Goal: Transaction & Acquisition: Download file/media

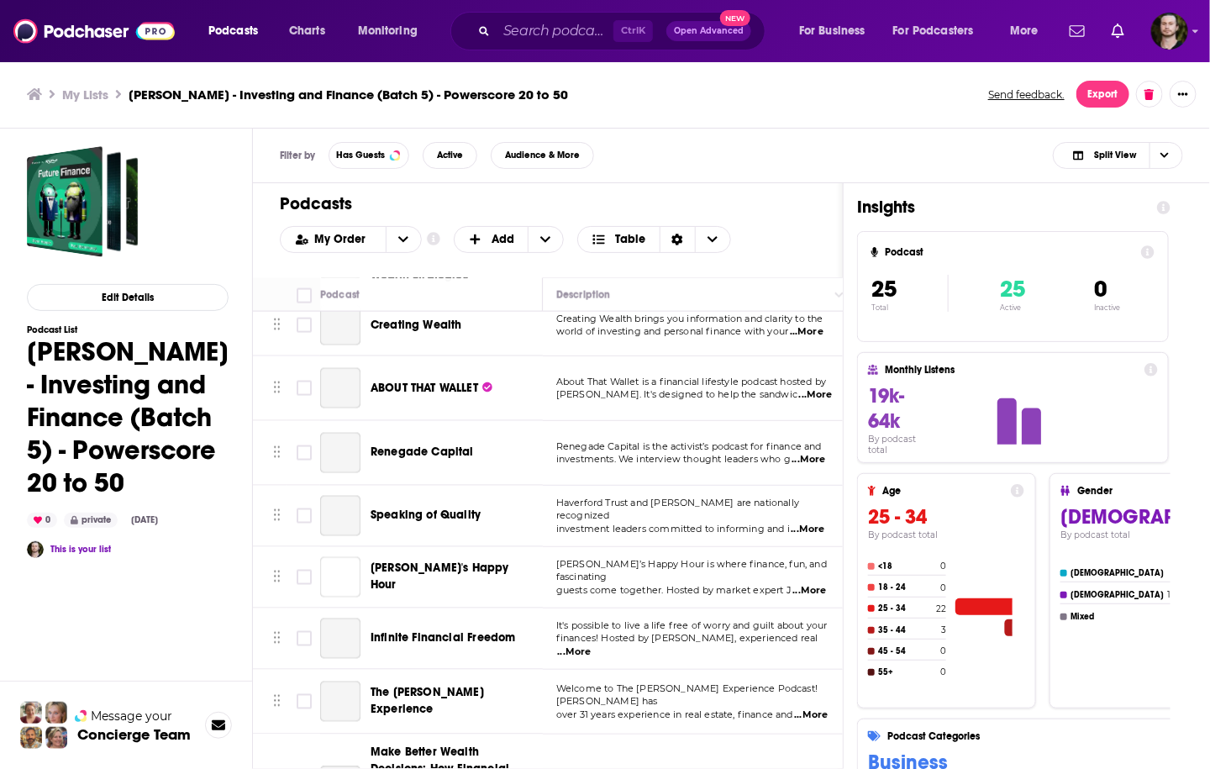
scroll to position [1210, 0]
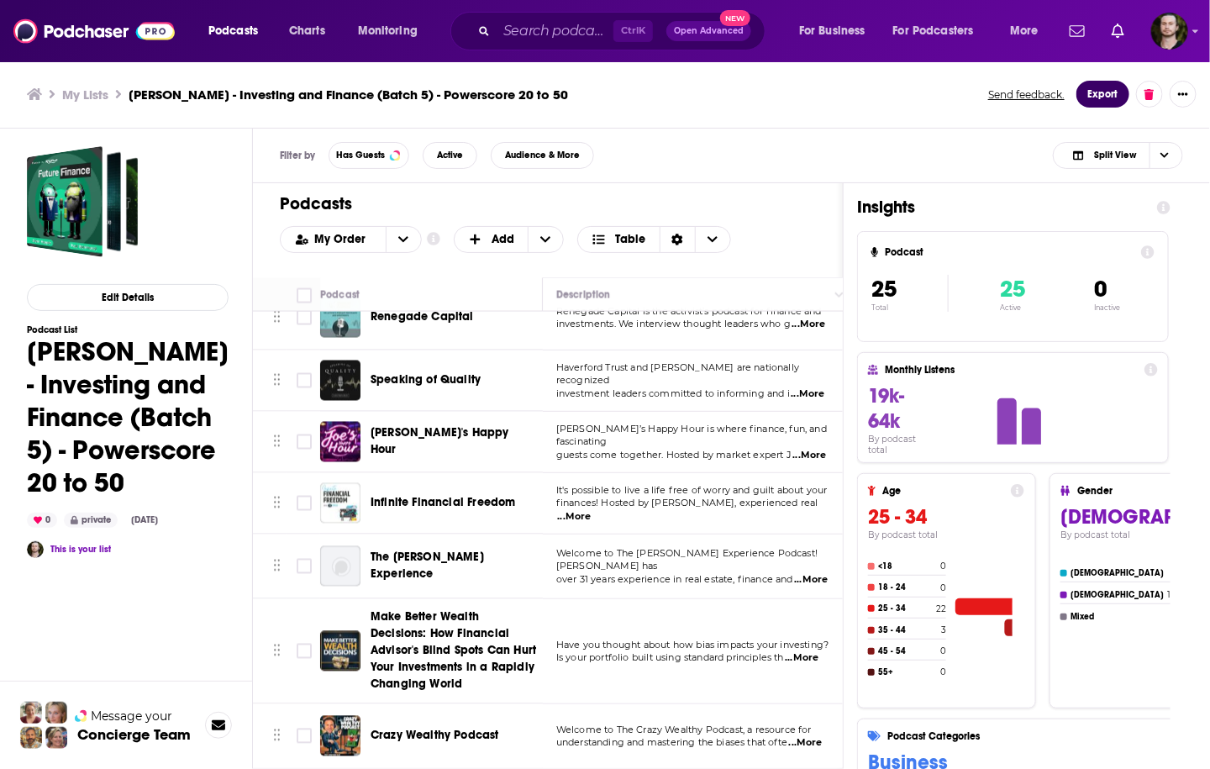
click at [1113, 92] on button "Export" at bounding box center [1102, 94] width 53 height 27
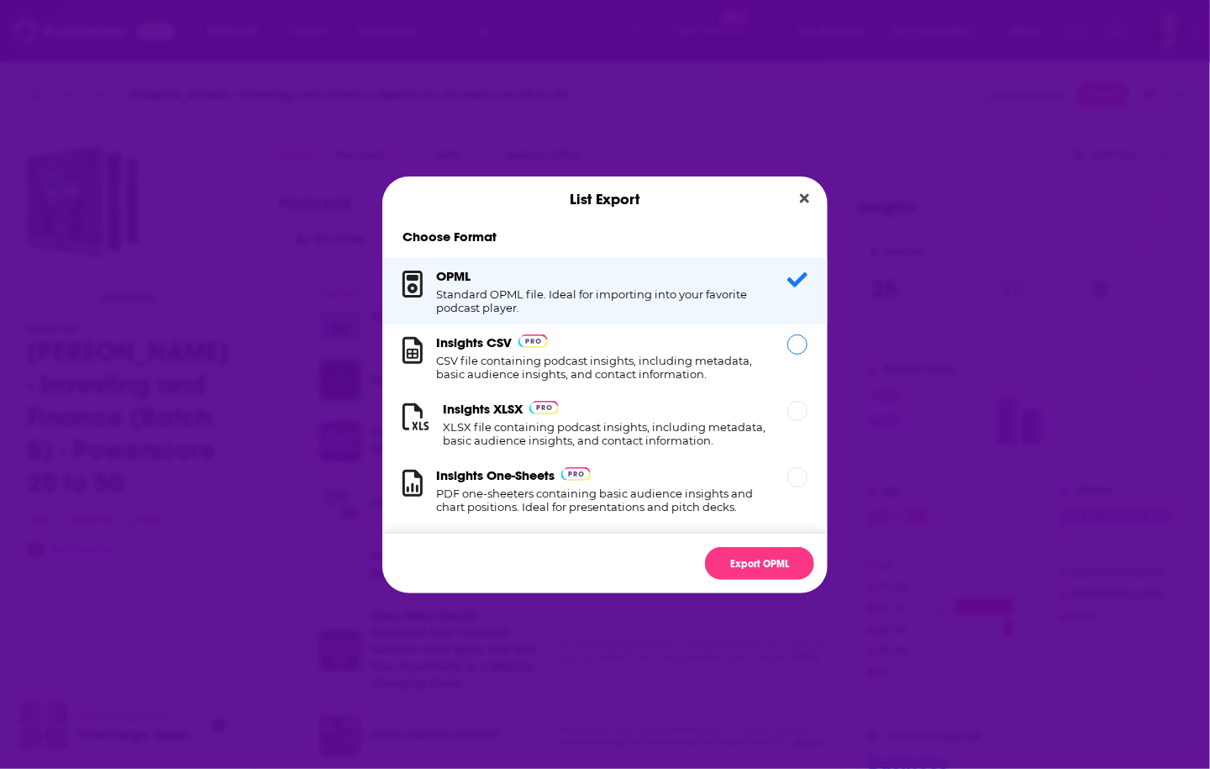
click at [659, 367] on h1 "CSV file containing podcast insights, including metadata, basic audience insigh…" at bounding box center [601, 367] width 331 height 27
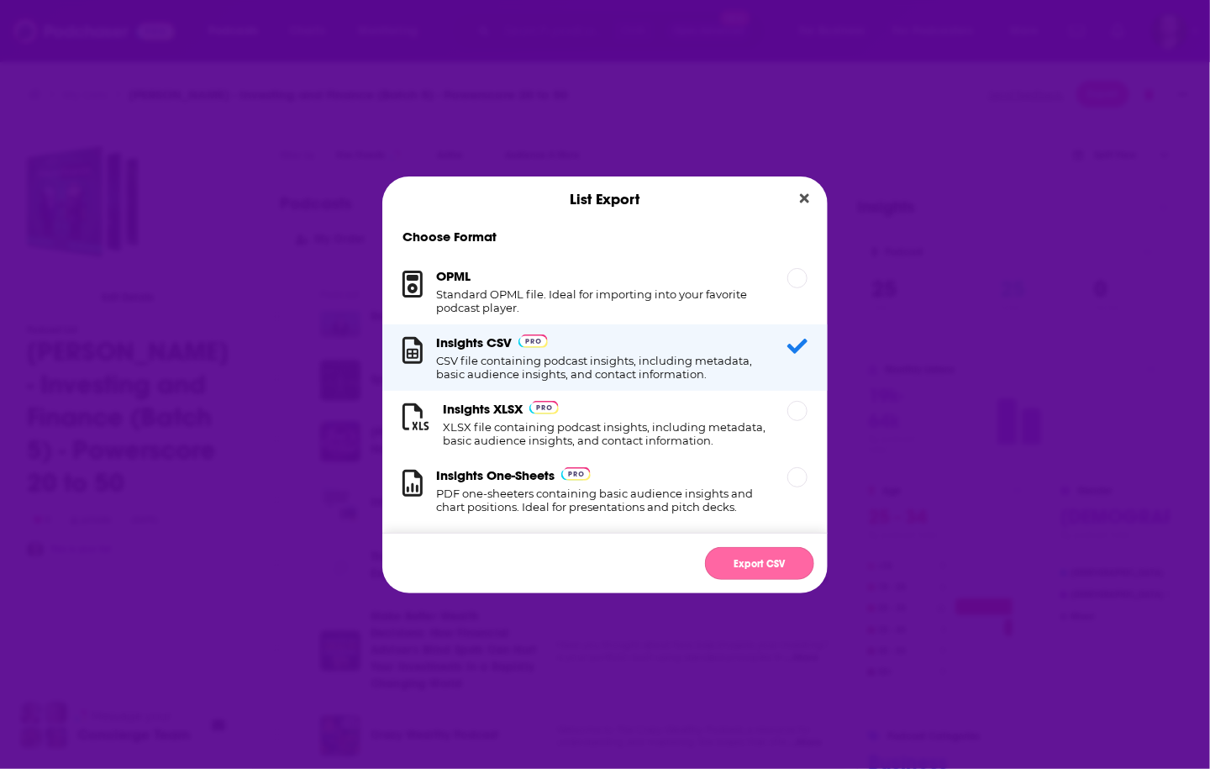
click at [770, 556] on button "Export CSV" at bounding box center [759, 563] width 109 height 33
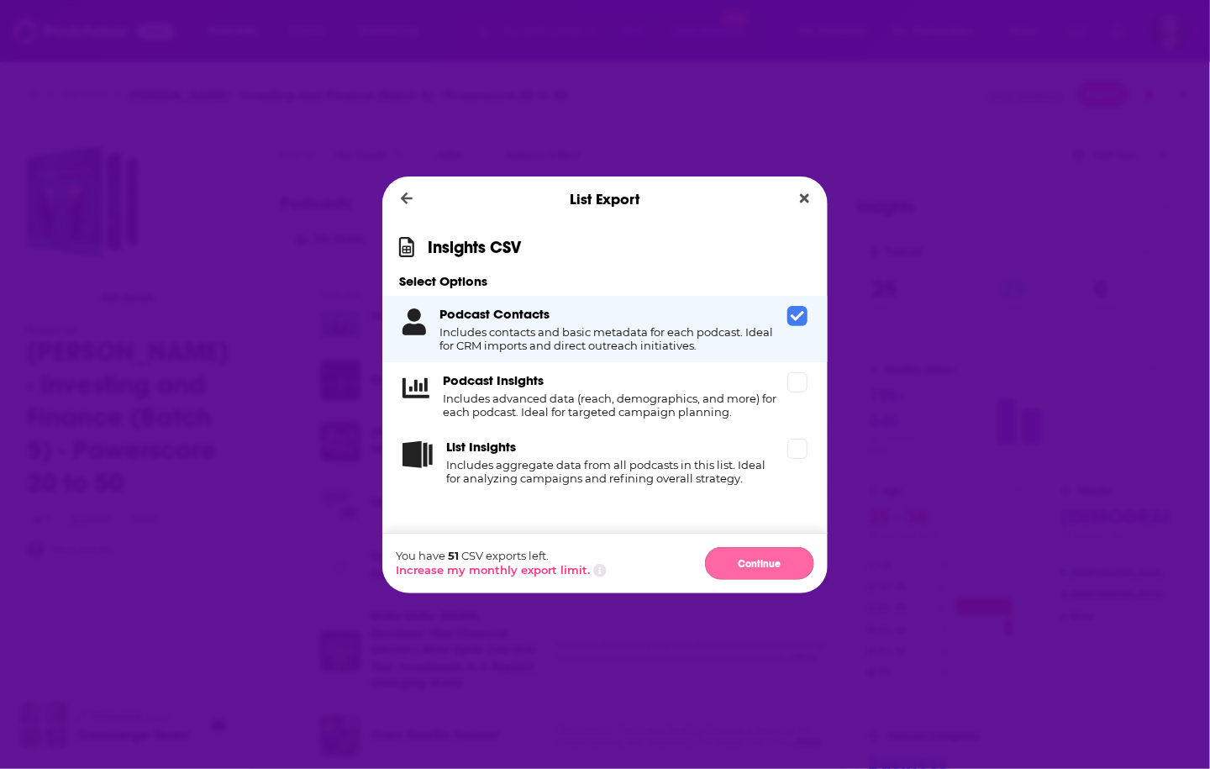
click at [774, 562] on button "Continue" at bounding box center [759, 563] width 109 height 33
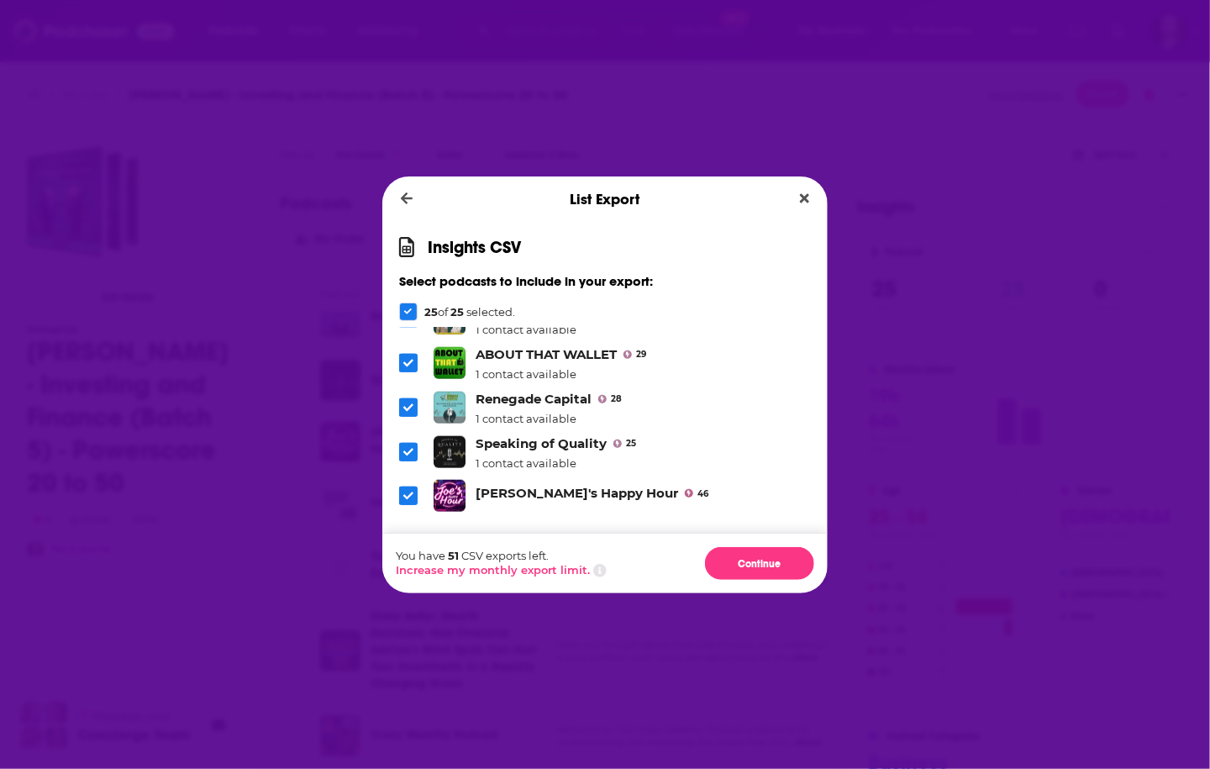
scroll to position [849, 0]
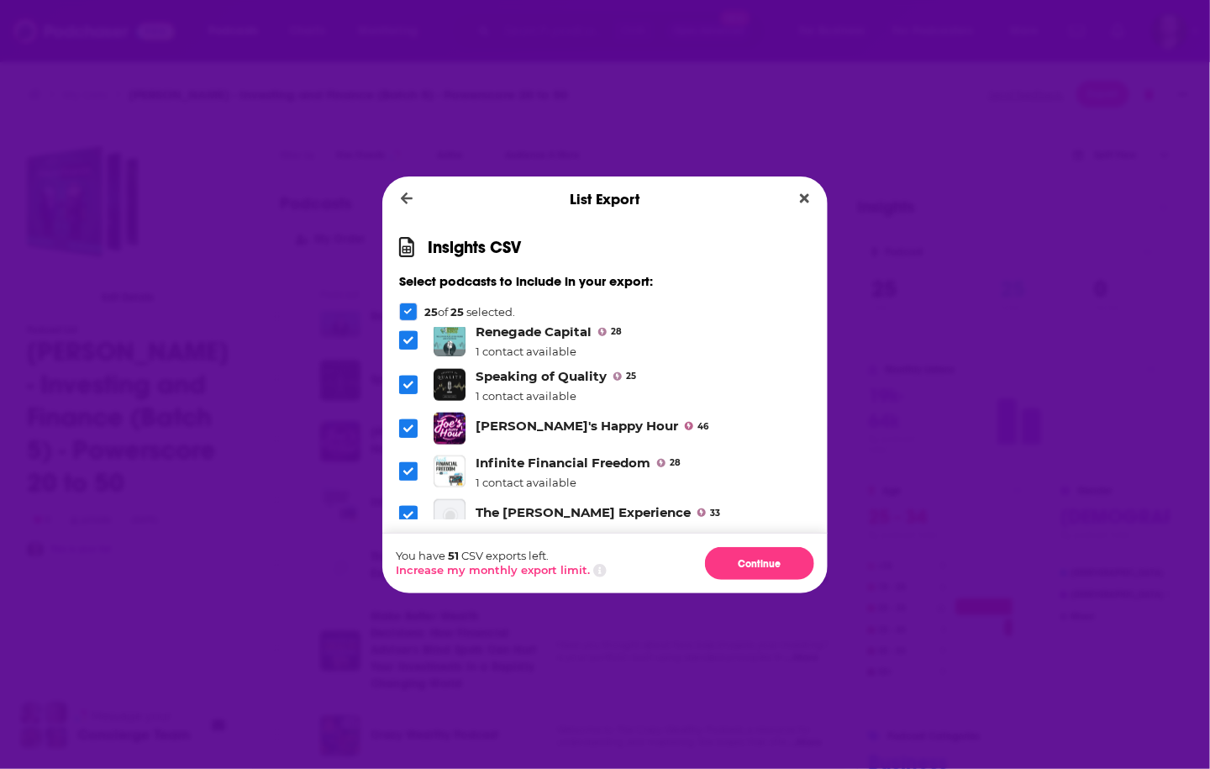
click at [409, 469] on icon "Dialog" at bounding box center [408, 471] width 10 height 10
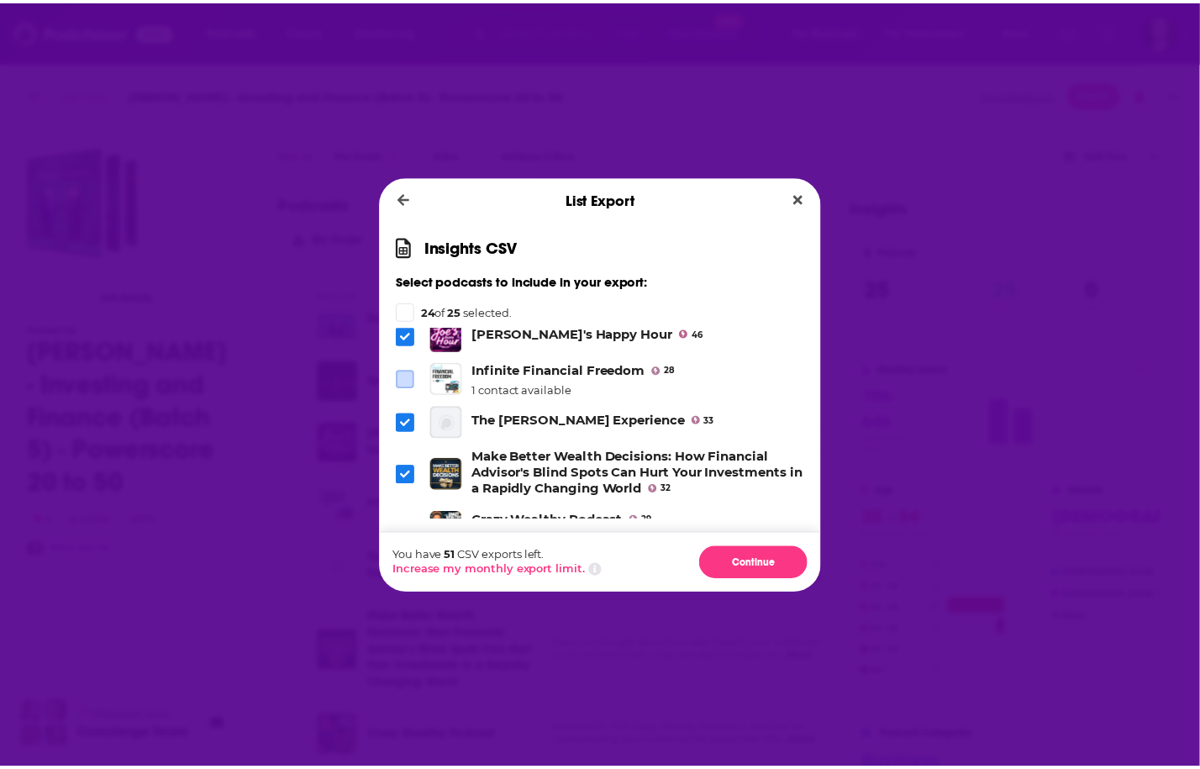
scroll to position [983, 0]
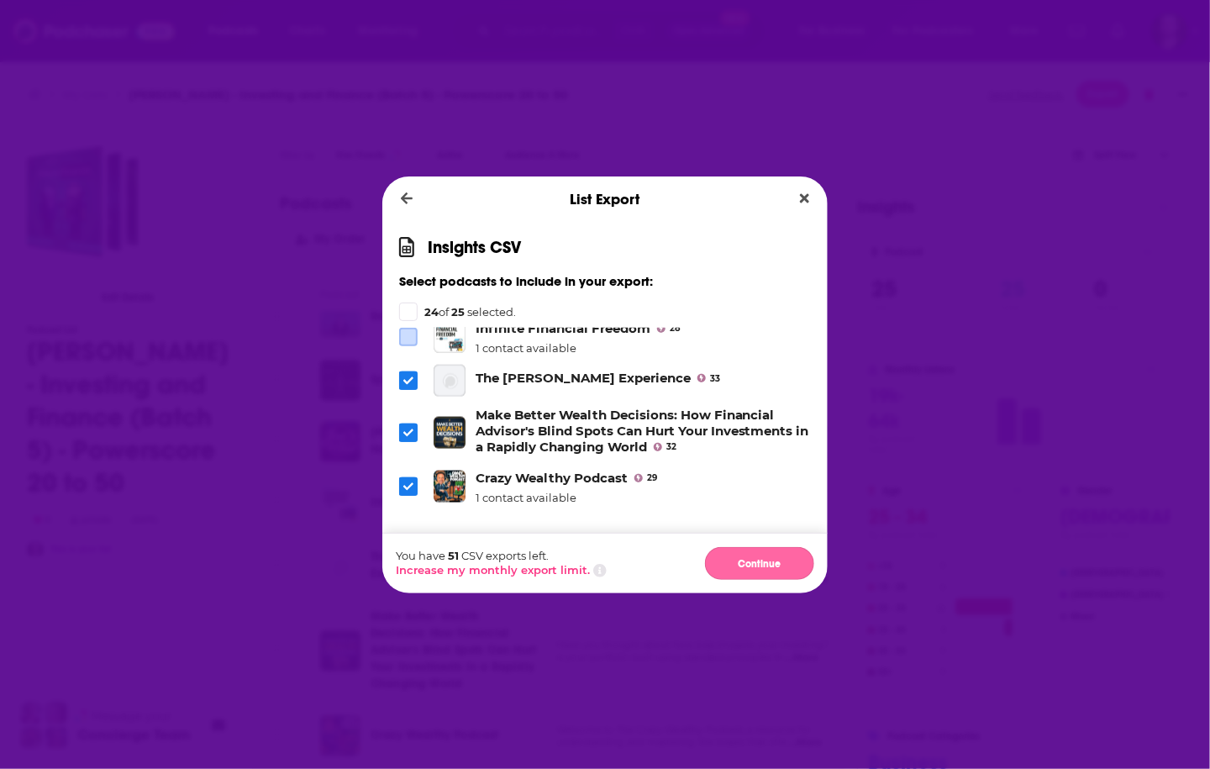
click at [777, 559] on button "Continue" at bounding box center [759, 563] width 109 height 33
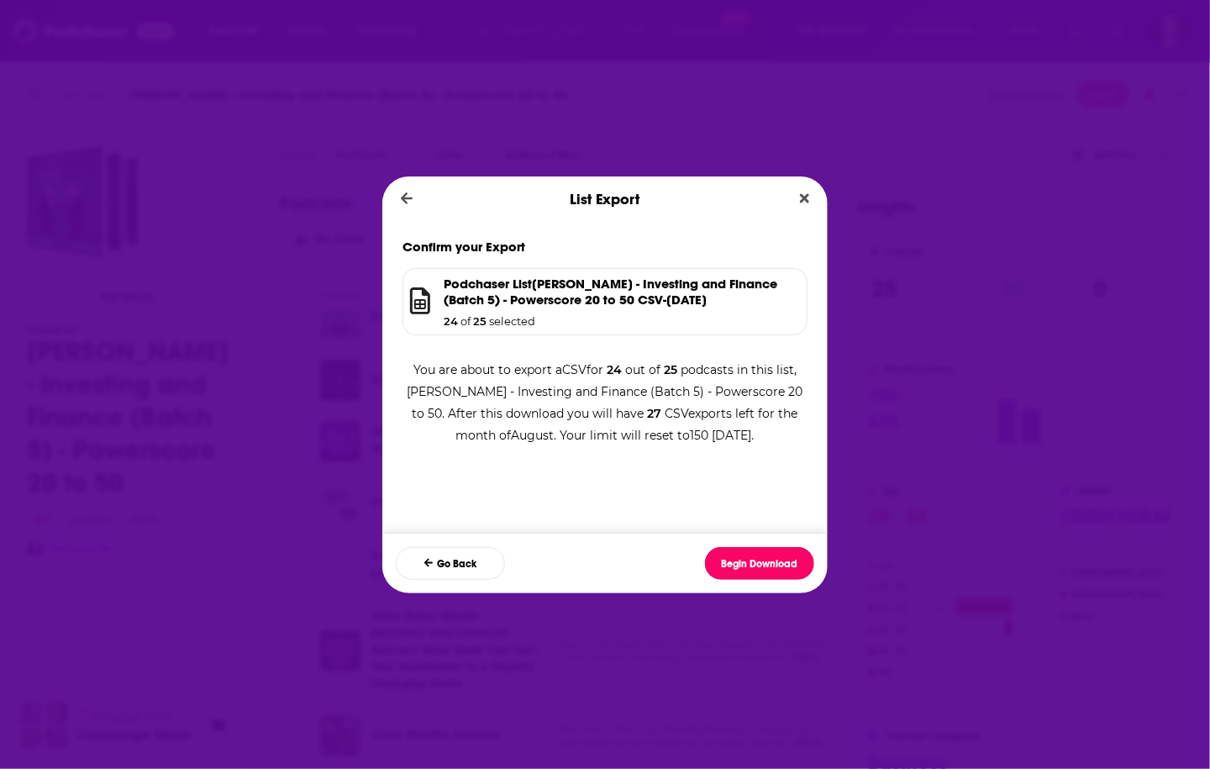
click at [777, 559] on button "Begin Download" at bounding box center [759, 563] width 109 height 33
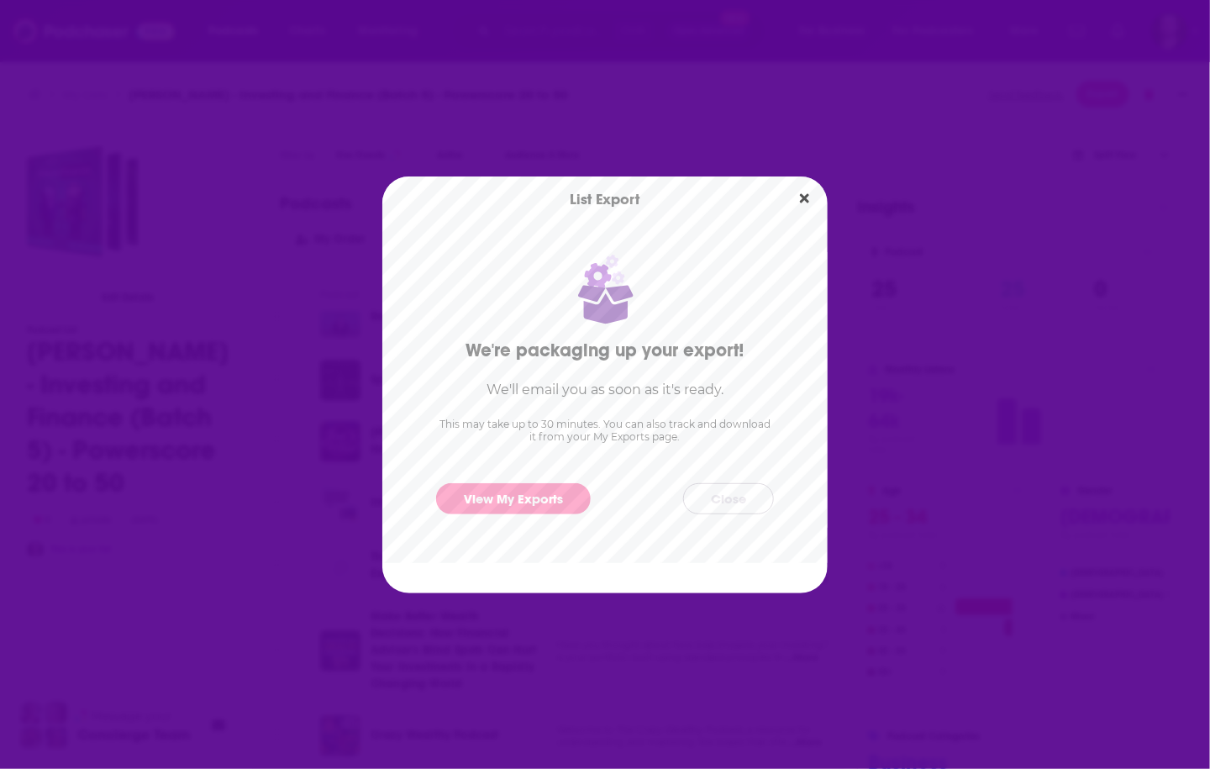
click at [731, 502] on button "Close" at bounding box center [728, 498] width 91 height 31
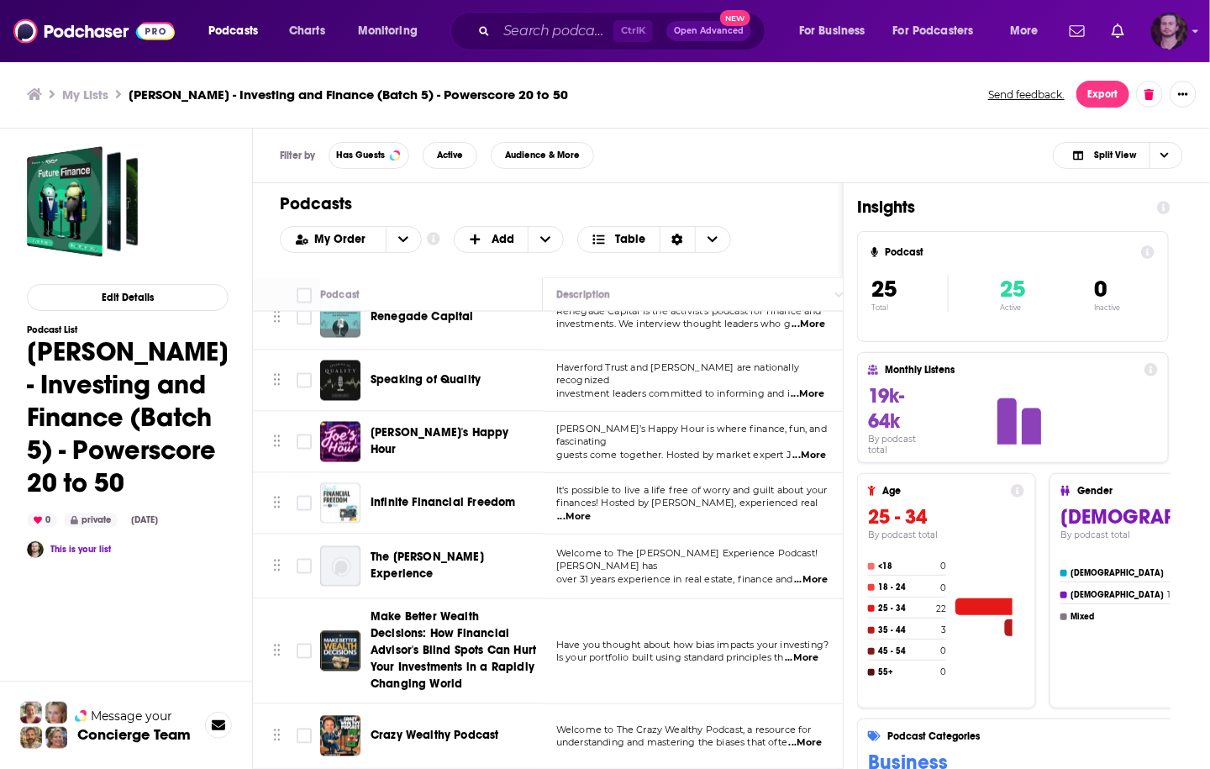
click at [1187, 18] on div "Logged in as OutlierAudio" at bounding box center [1169, 31] width 37 height 37
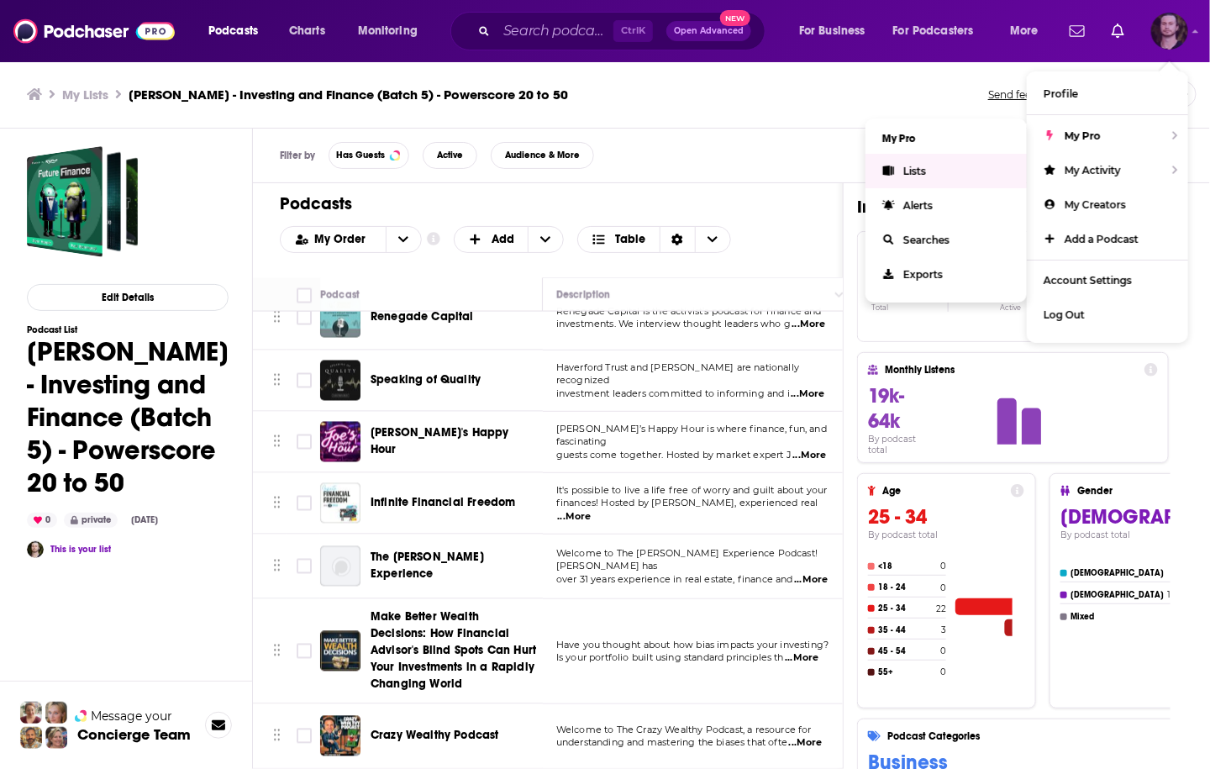
click at [939, 162] on link "Lists" at bounding box center [946, 171] width 161 height 34
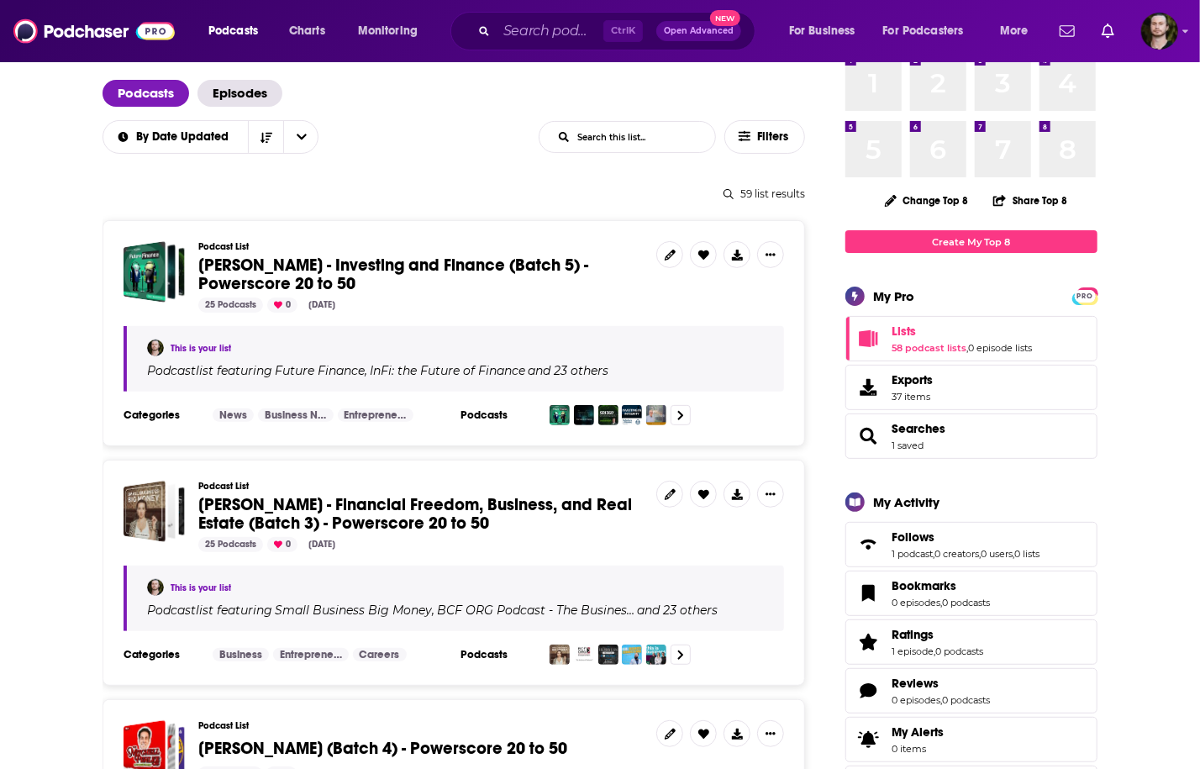
scroll to position [134, 0]
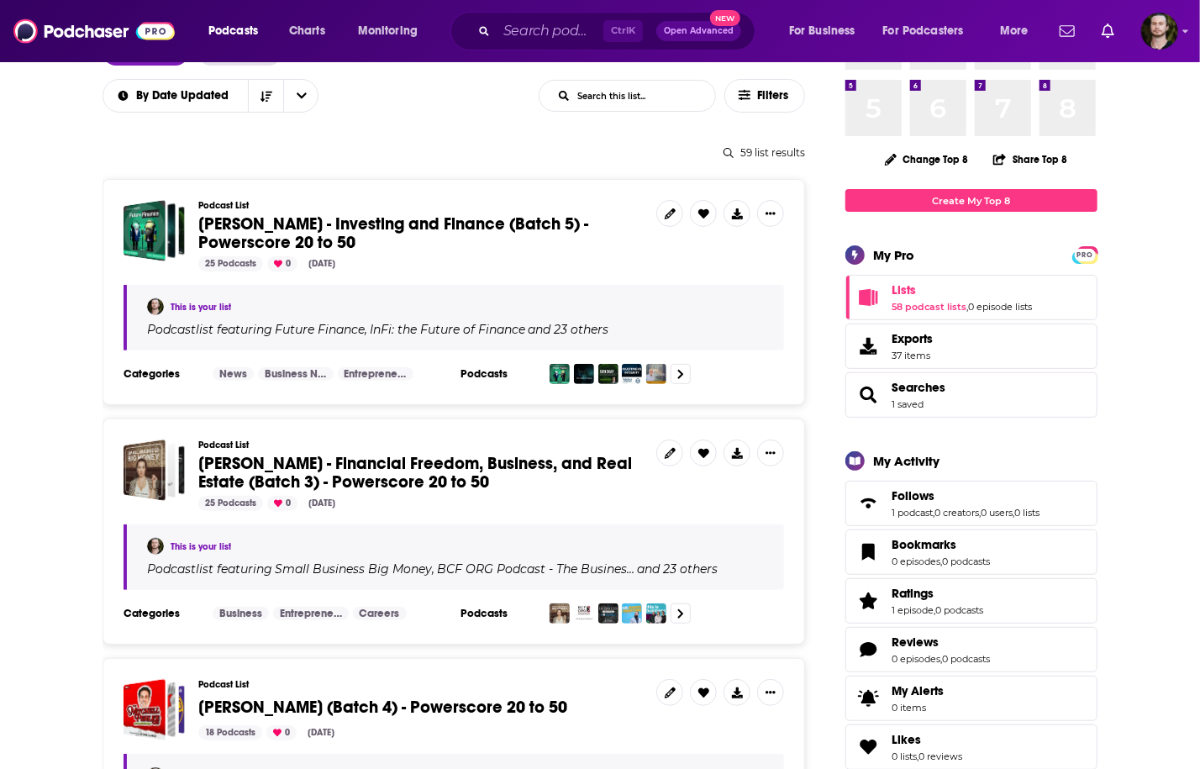
click at [1151, 37] on img "Logged in as OutlierAudio" at bounding box center [1159, 31] width 37 height 37
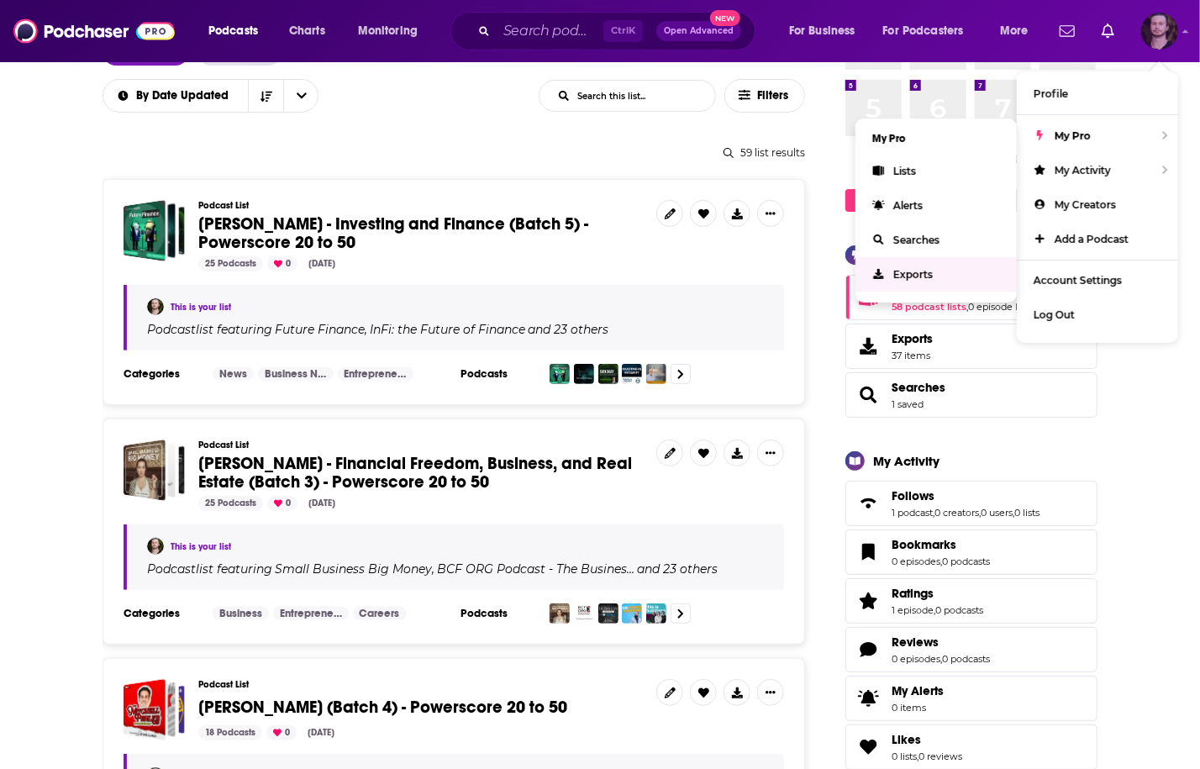
click at [914, 269] on span "Exports" at bounding box center [912, 274] width 39 height 13
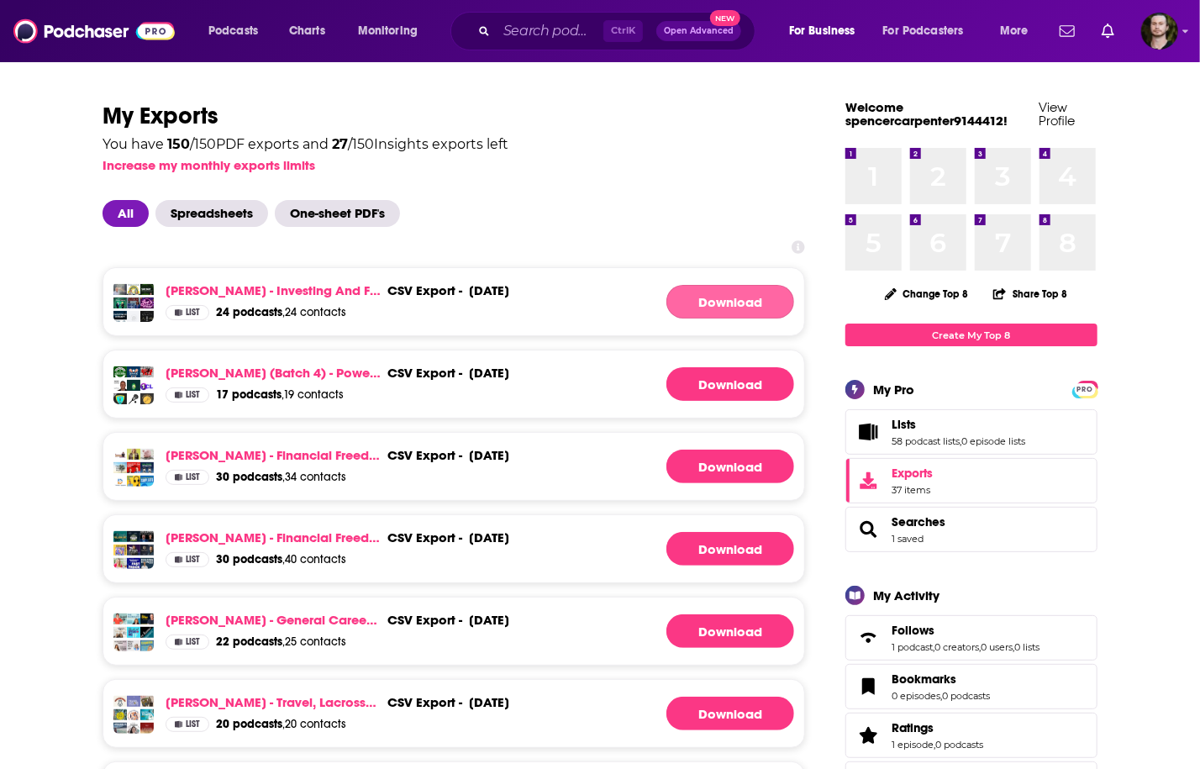
click at [761, 300] on link "Download" at bounding box center [730, 302] width 128 height 34
click at [1161, 34] on img "Logged in as OutlierAudio" at bounding box center [1159, 31] width 37 height 37
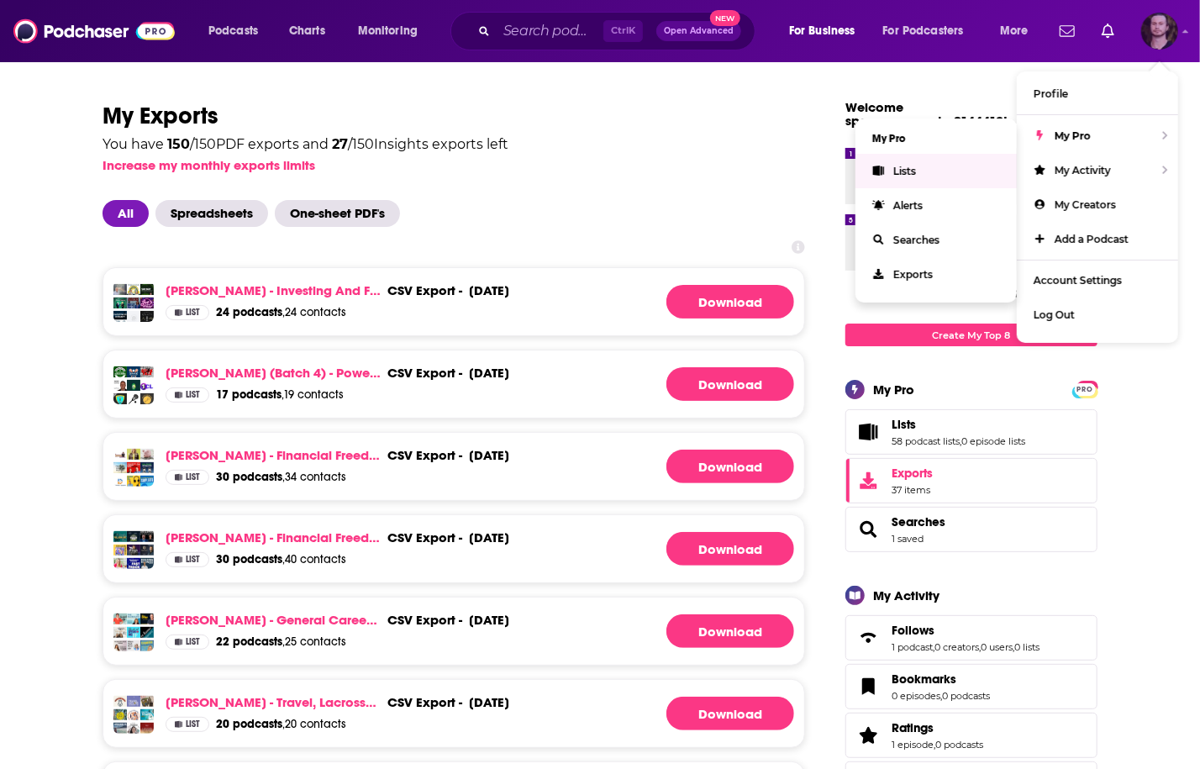
click at [909, 181] on link "Lists" at bounding box center [935, 171] width 161 height 34
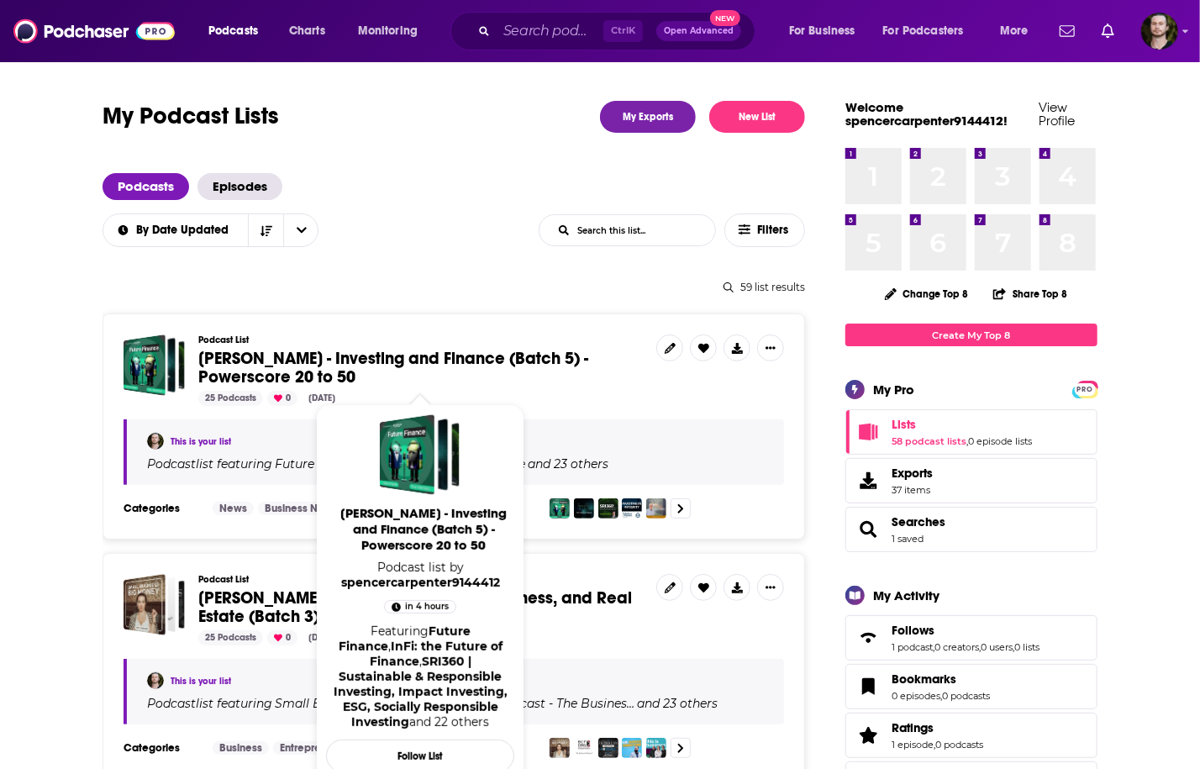
click at [376, 353] on span "Ryan Floyd - Investing and Finance (Batch 5) - Powerscore 20 to 50" at bounding box center [393, 367] width 390 height 39
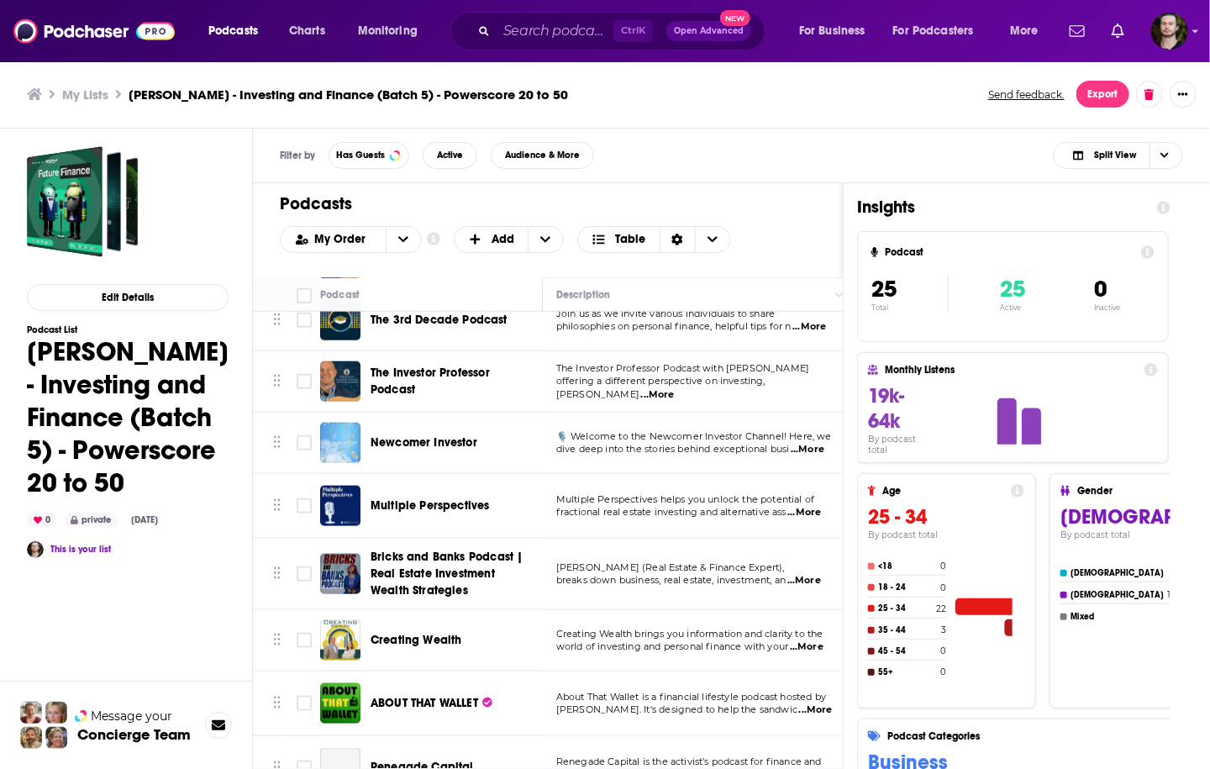
scroll to position [807, 0]
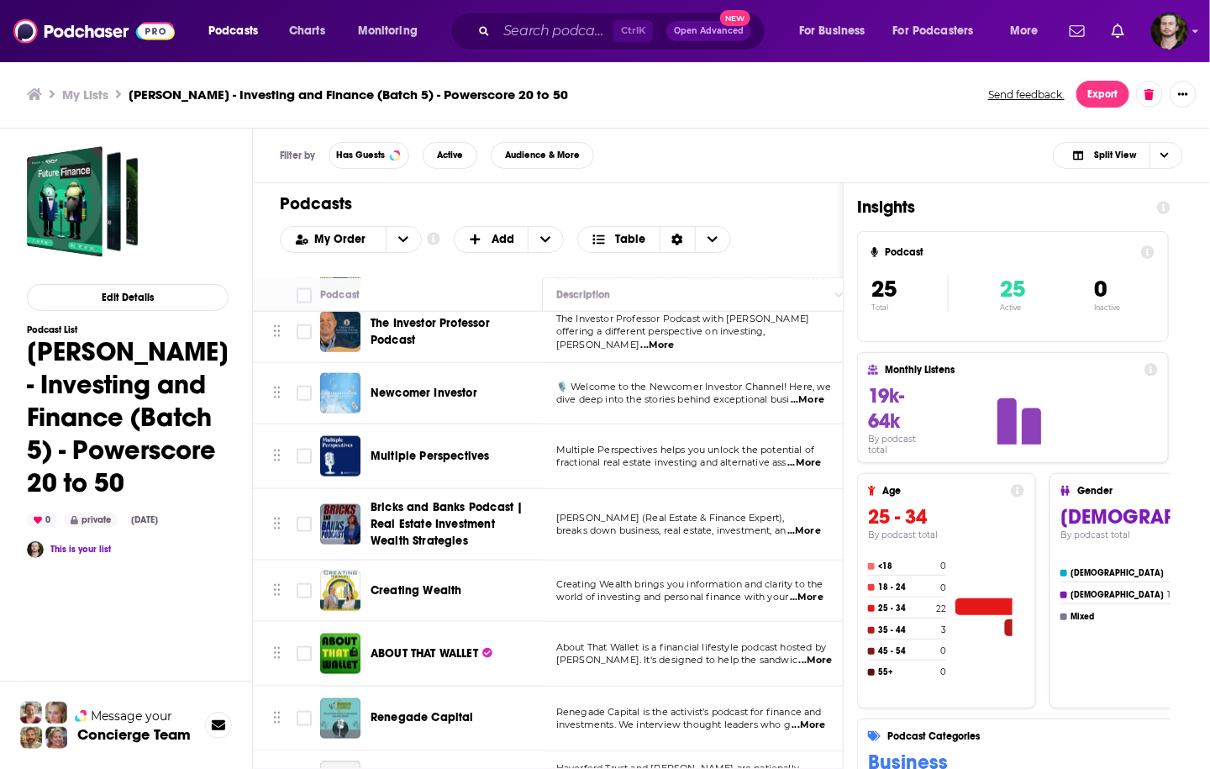
click at [425, 593] on span "Creating Wealth" at bounding box center [417, 590] width 92 height 14
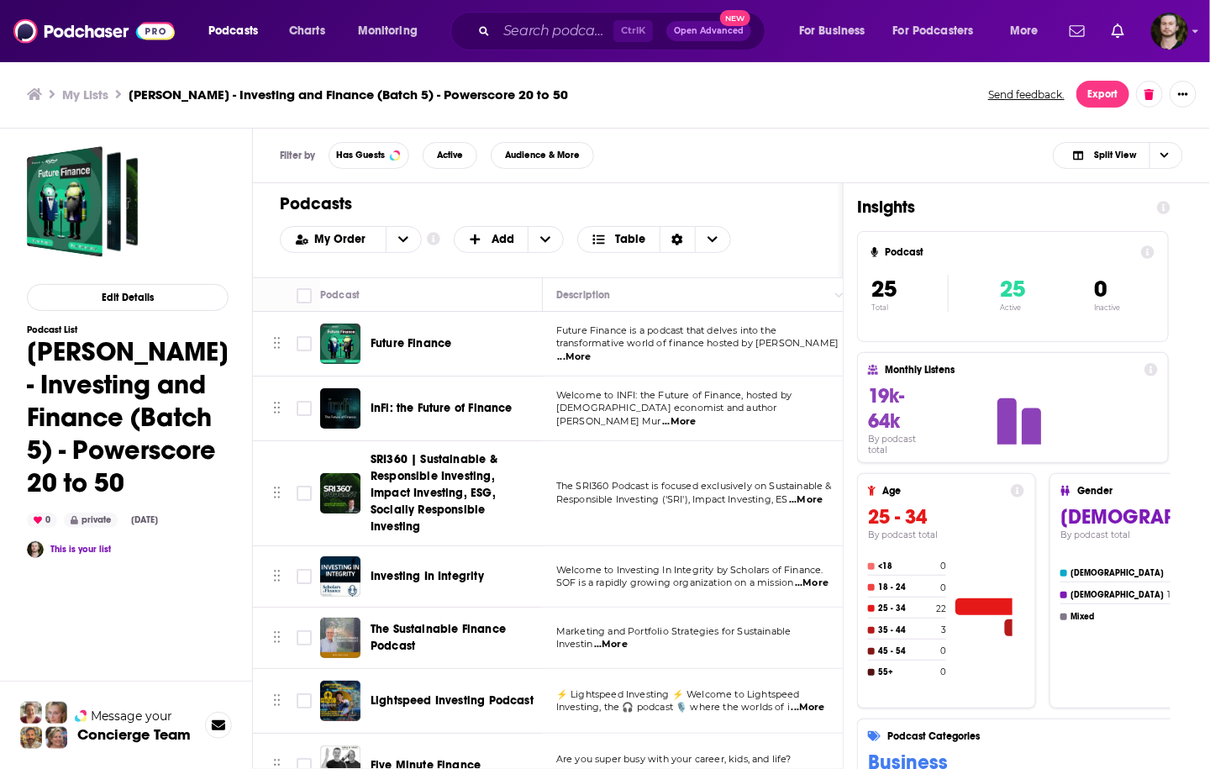
scroll to position [1006, 0]
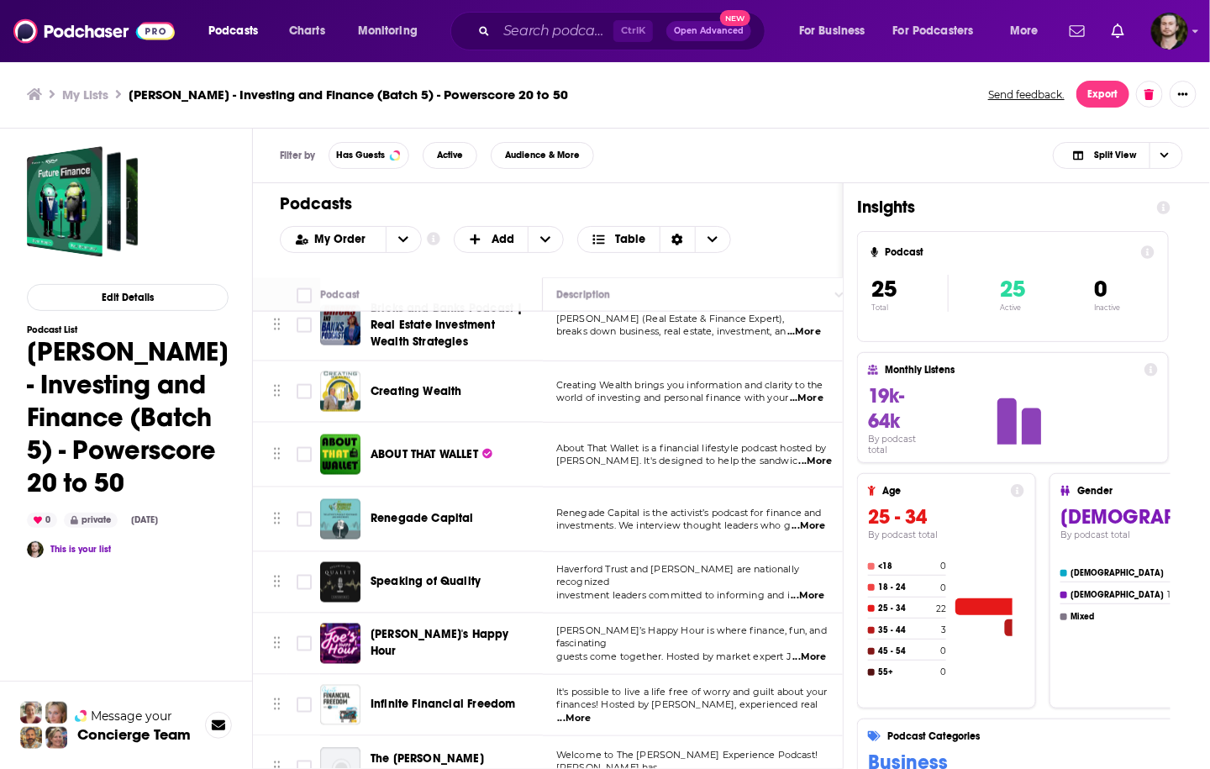
click at [227, 611] on div "Edit Details Podcast List Ryan Floyd - Investing and Finance (Batch 5) - Powers…" at bounding box center [126, 516] width 253 height 774
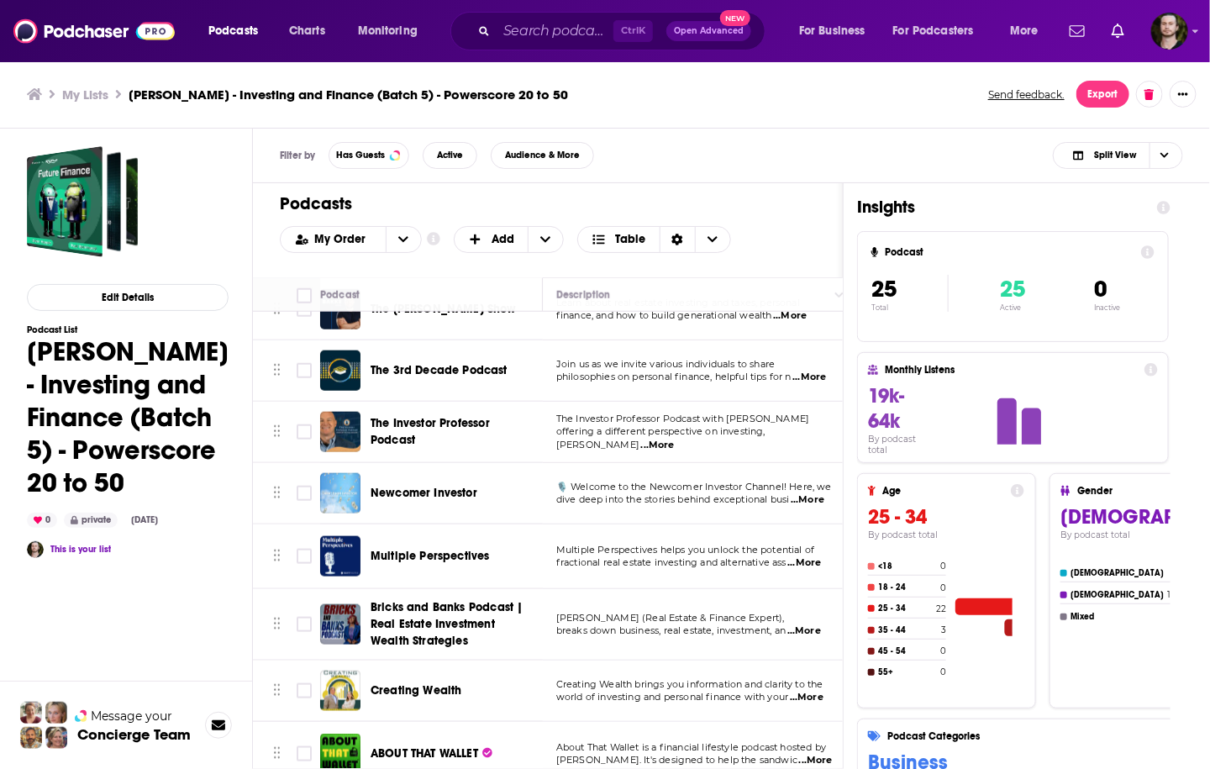
scroll to position [815, 0]
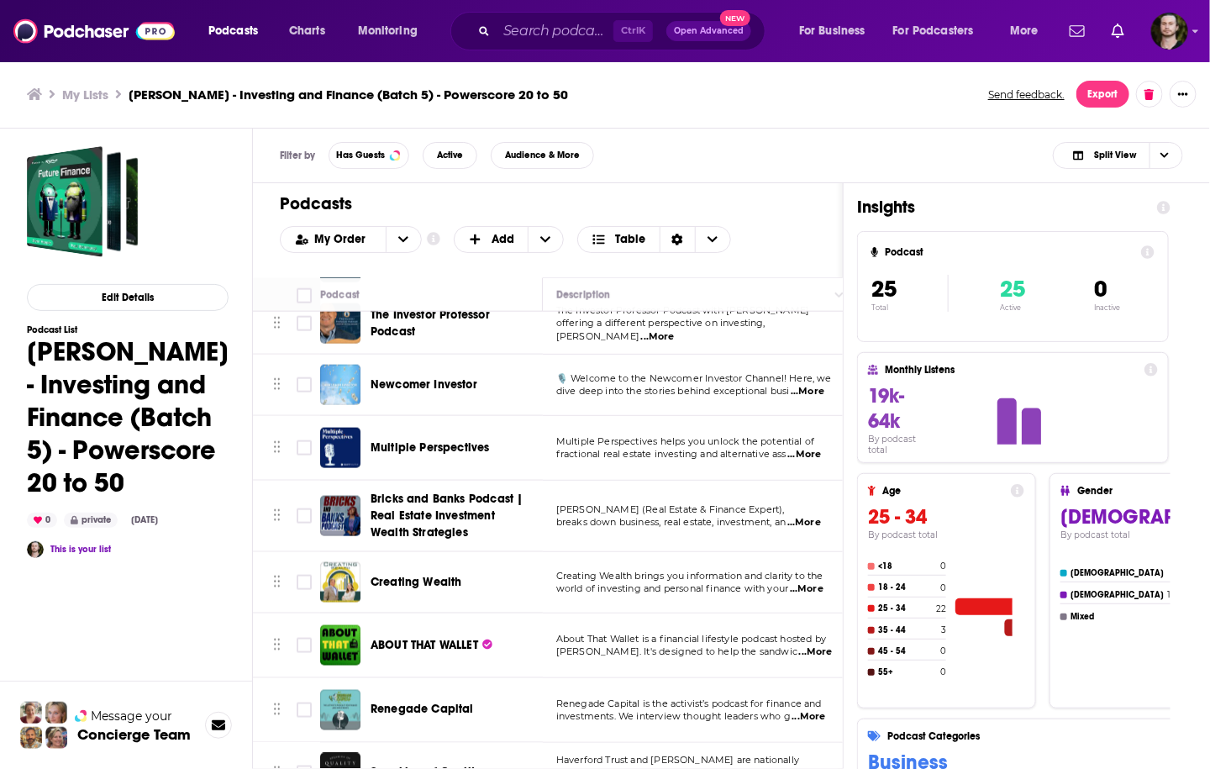
click at [512, 608] on td "Creating Wealth" at bounding box center [431, 582] width 223 height 61
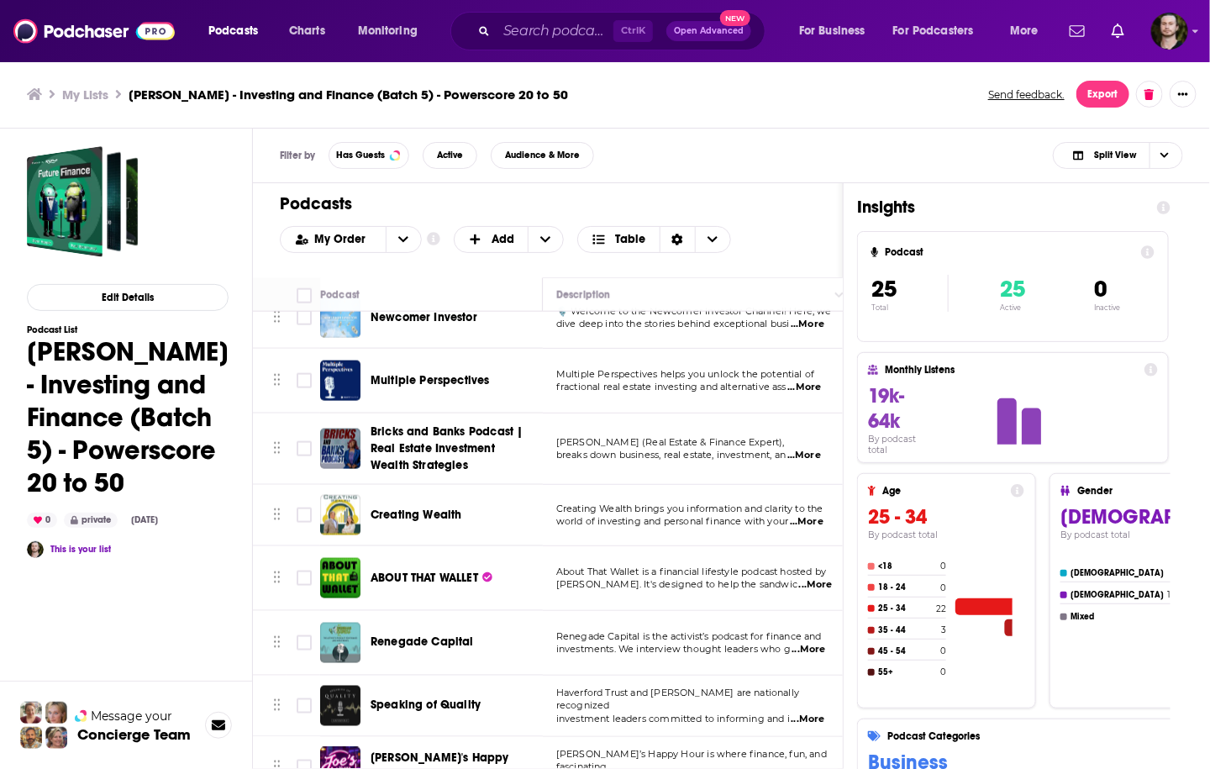
scroll to position [950, 0]
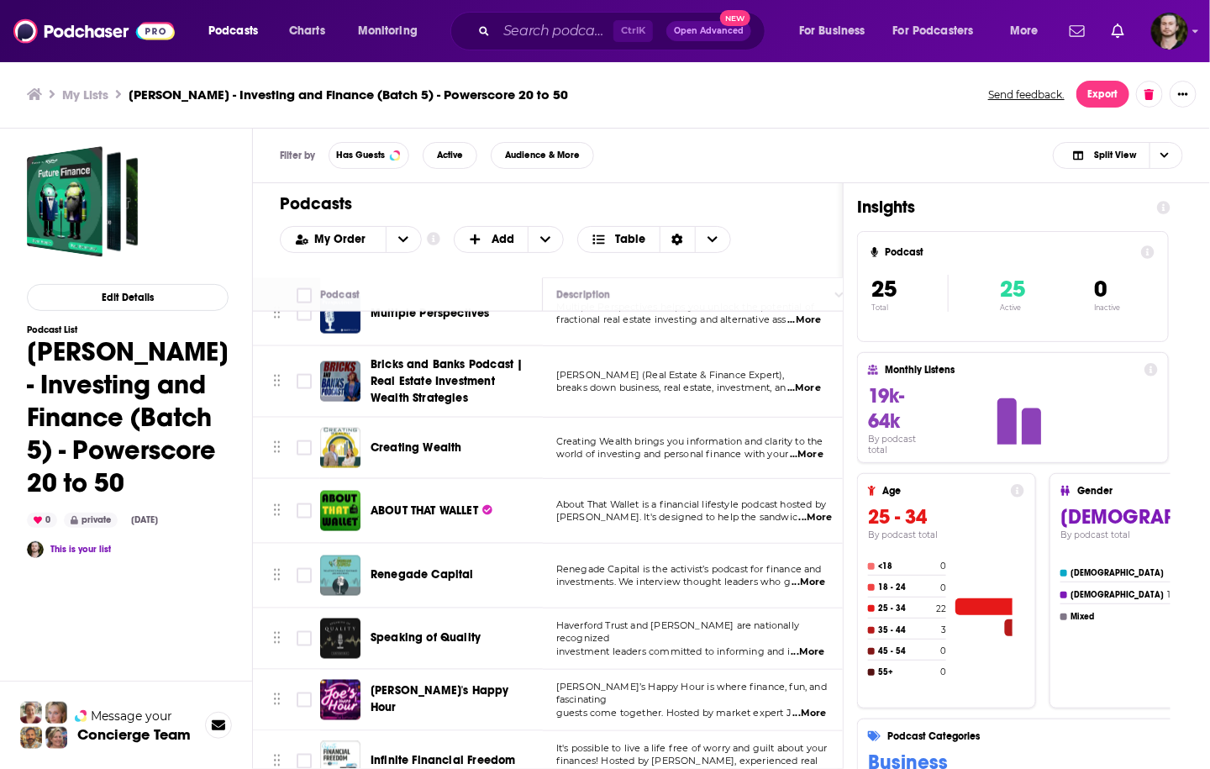
click at [238, 626] on div "Edit Details Podcast List Ryan Floyd - Investing and Finance (Batch 5) - Powers…" at bounding box center [126, 516] width 253 height 774
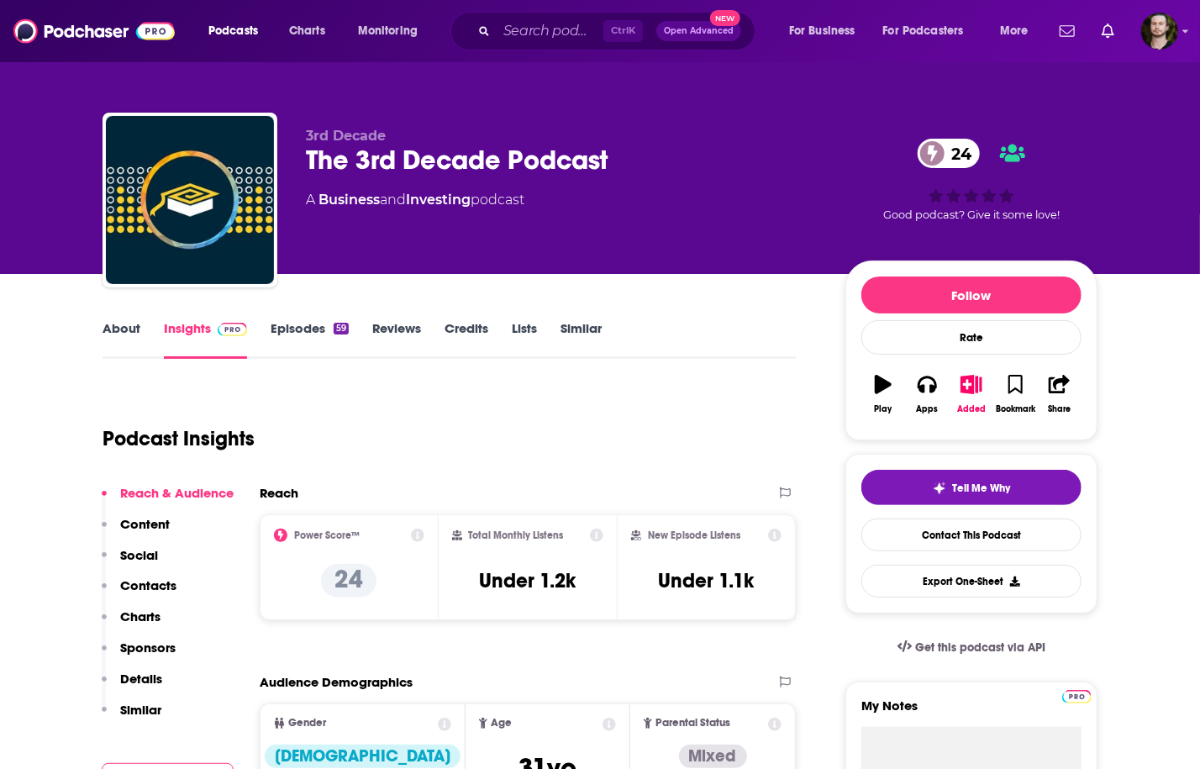
click at [129, 337] on link "About" at bounding box center [122, 339] width 38 height 39
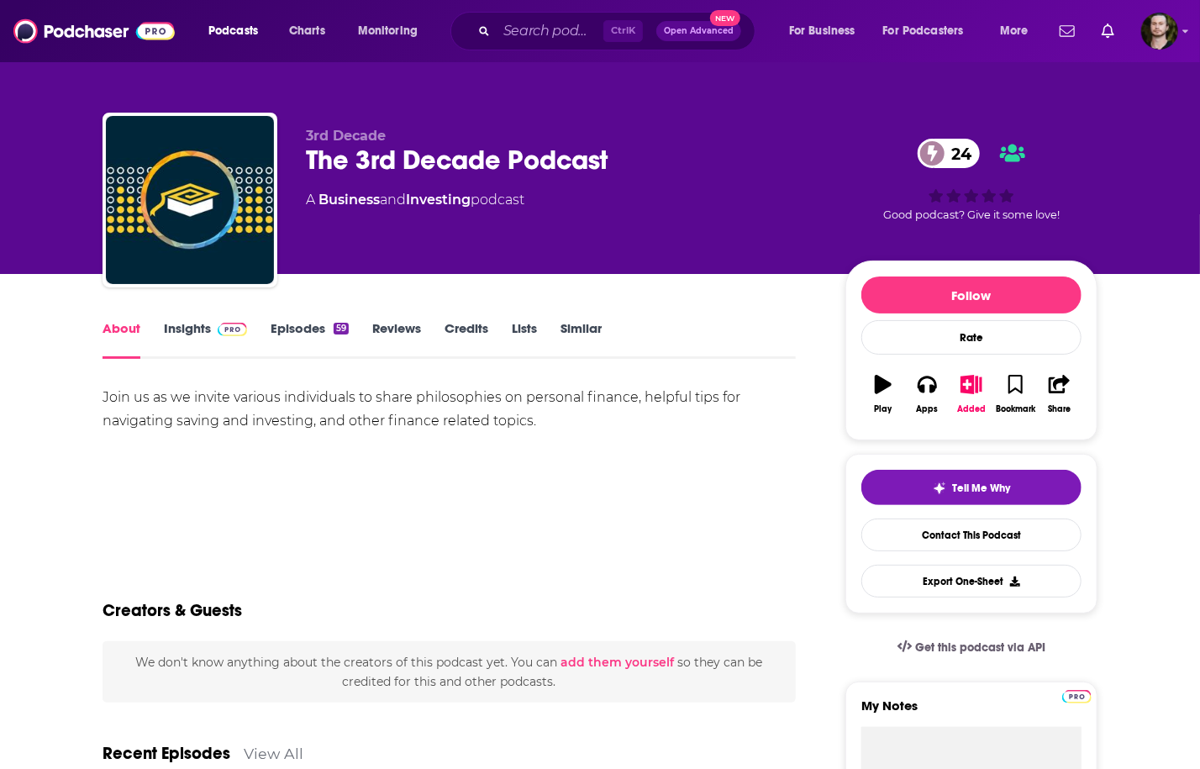
click at [213, 329] on span at bounding box center [229, 328] width 36 height 16
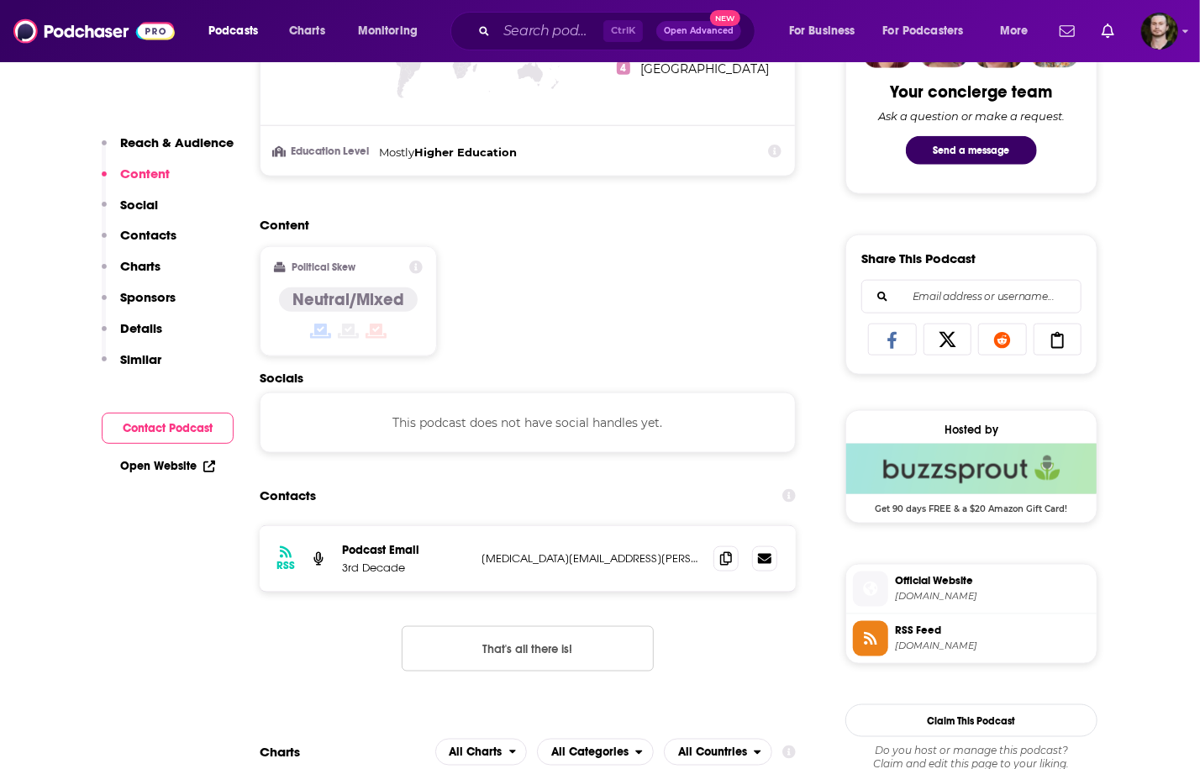
scroll to position [1008, 0]
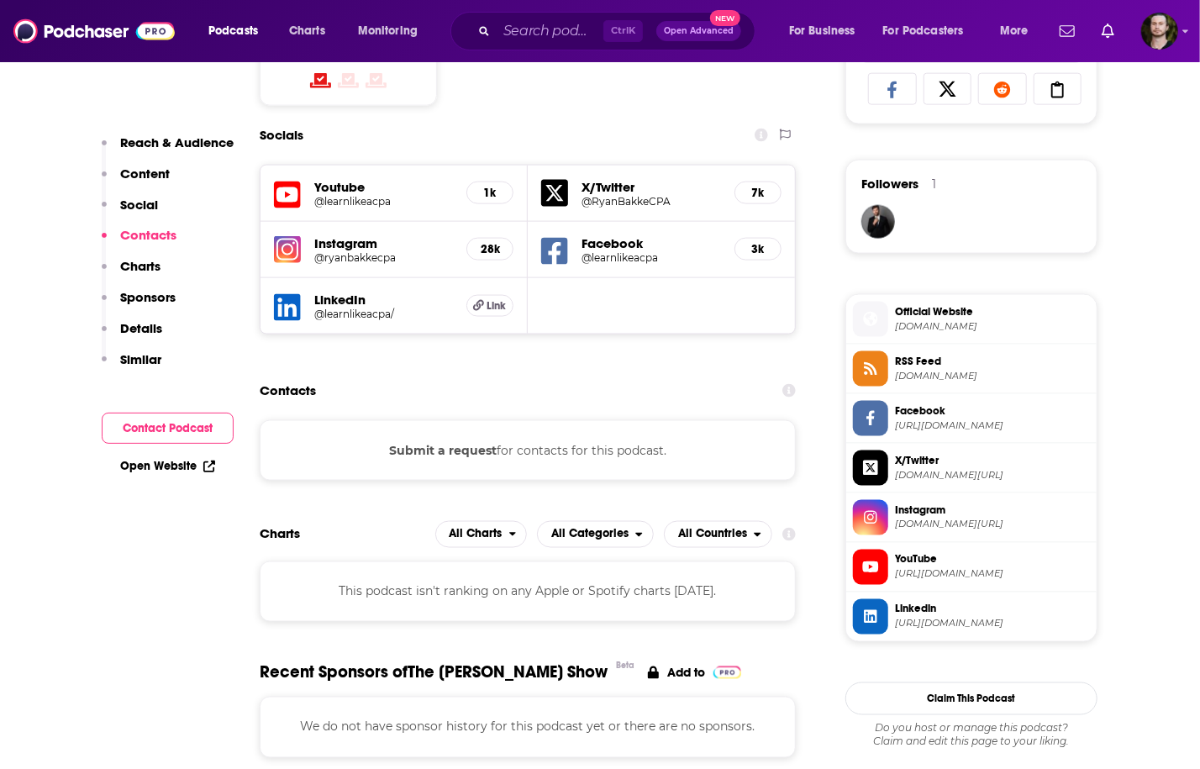
scroll to position [1065, 0]
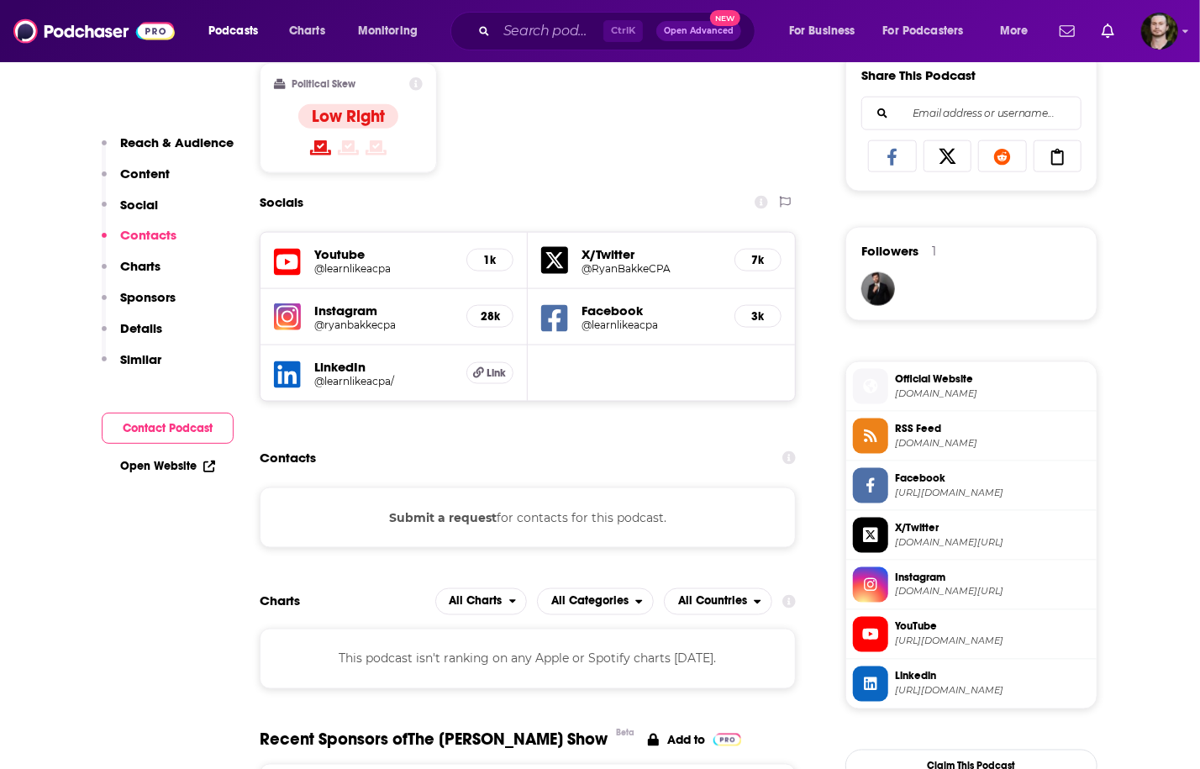
click at [321, 257] on h5 "Youtube" at bounding box center [383, 254] width 139 height 16
click at [297, 260] on icon at bounding box center [287, 262] width 27 height 31
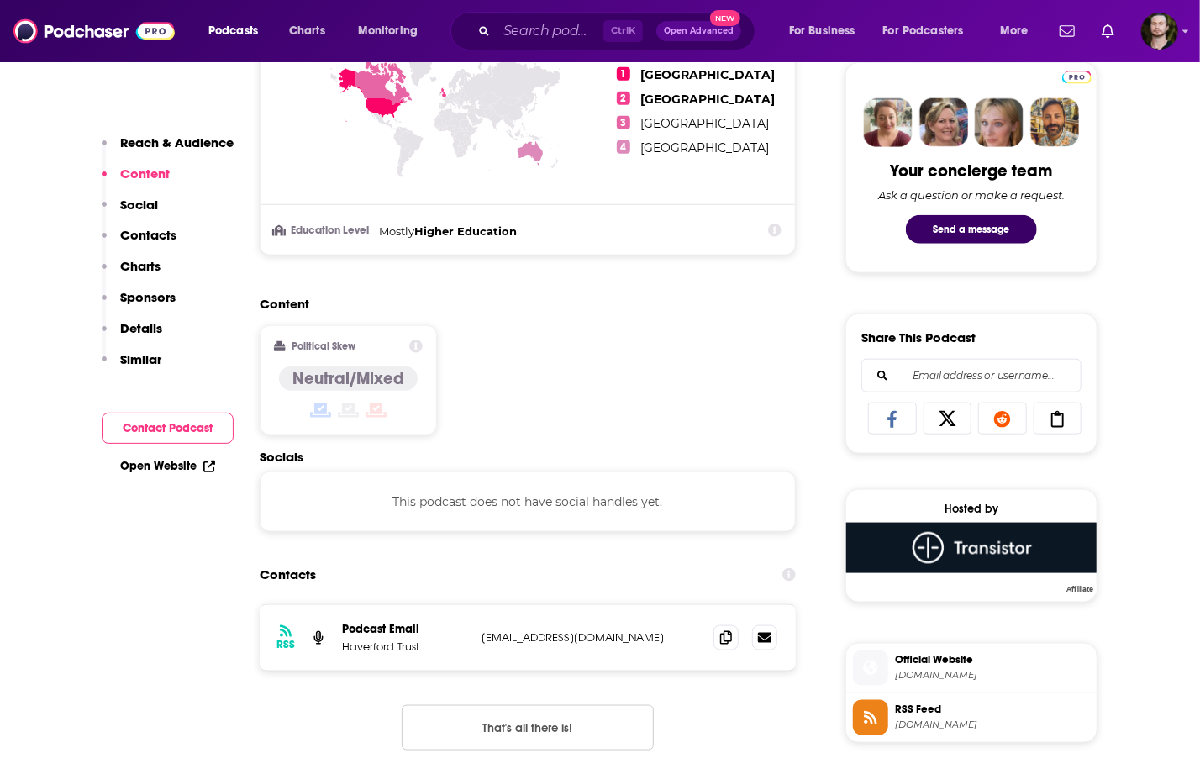
scroll to position [941, 0]
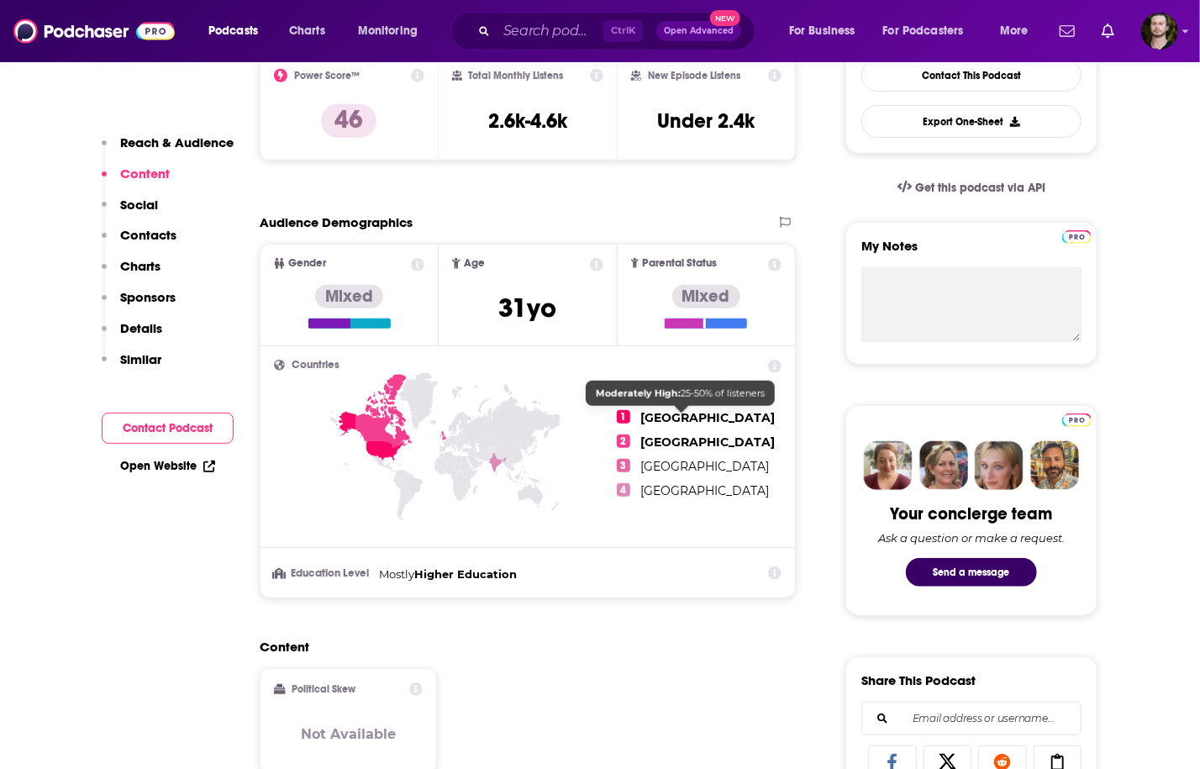
scroll to position [56, 0]
